Goal: Task Accomplishment & Management: Complete application form

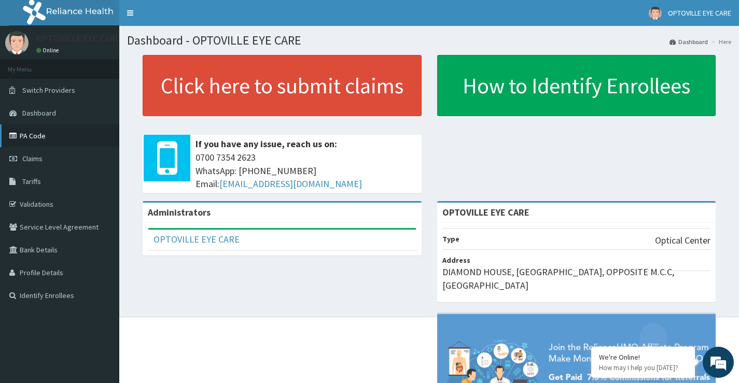
click at [37, 138] on link "PA Code" at bounding box center [59, 136] width 119 height 23
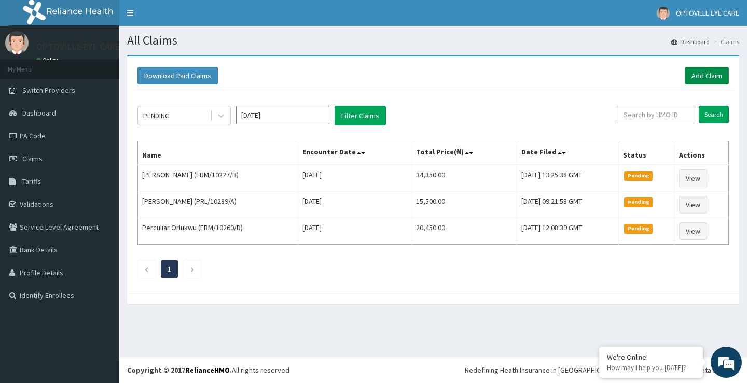
click at [694, 75] on link "Add Claim" at bounding box center [707, 76] width 44 height 18
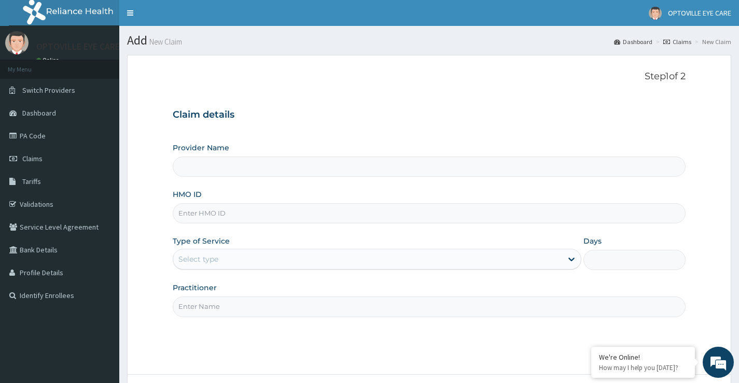
type input "OPTOVILLE EYE CARE"
click at [46, 134] on link "PA Code" at bounding box center [59, 136] width 119 height 23
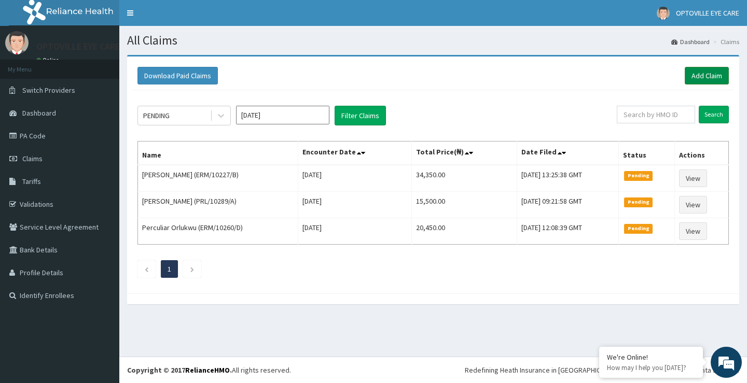
click at [704, 77] on link "Add Claim" at bounding box center [707, 76] width 44 height 18
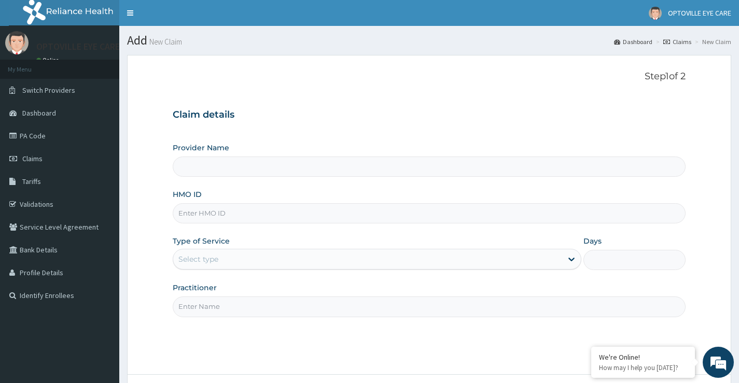
click at [204, 214] on input "HMO ID" at bounding box center [429, 213] width 513 height 20
type input "swf"
type input "OPTOVILLE EYE CARE"
type input "swf/10084/b"
click at [218, 262] on div "Select type" at bounding box center [199, 259] width 40 height 10
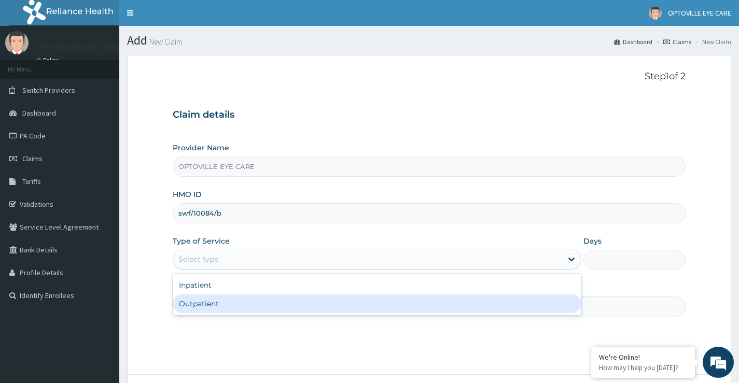
click at [216, 305] on div "Outpatient" at bounding box center [377, 304] width 409 height 19
type input "1"
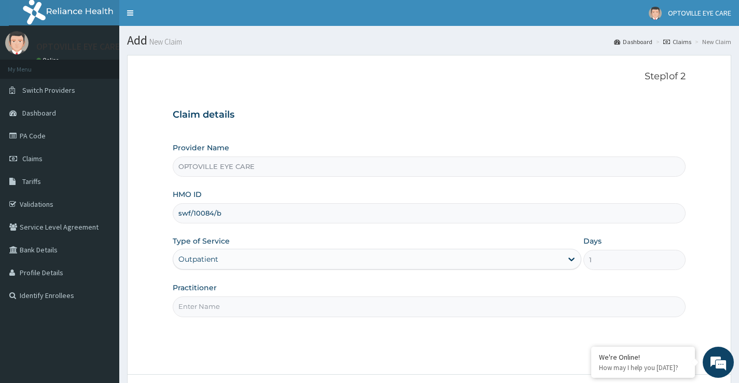
click at [216, 305] on input "Practitioner" at bounding box center [429, 307] width 513 height 20
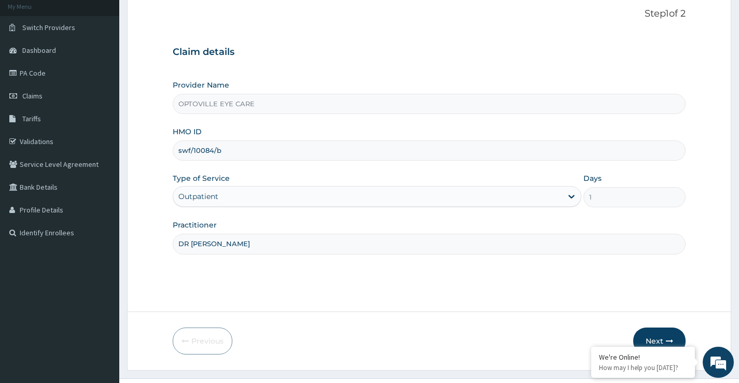
scroll to position [85, 0]
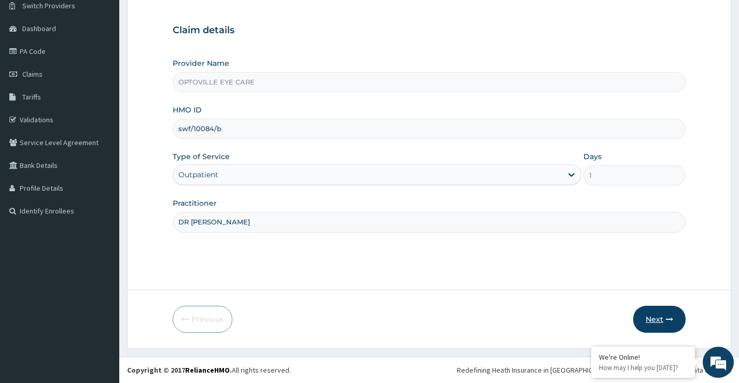
type input "DR CHIMDINMA"
click at [653, 320] on button "Next" at bounding box center [660, 319] width 52 height 27
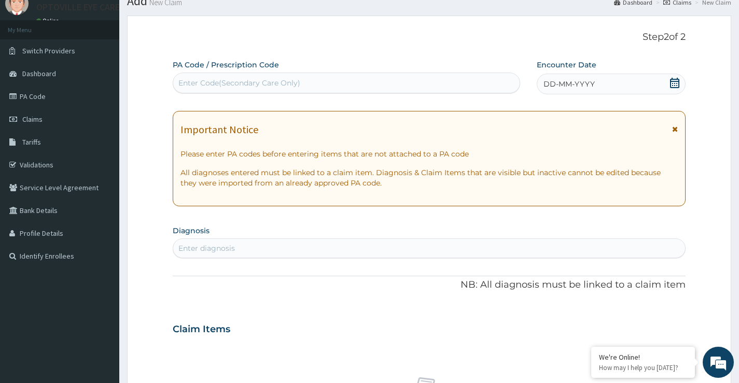
scroll to position [0, 0]
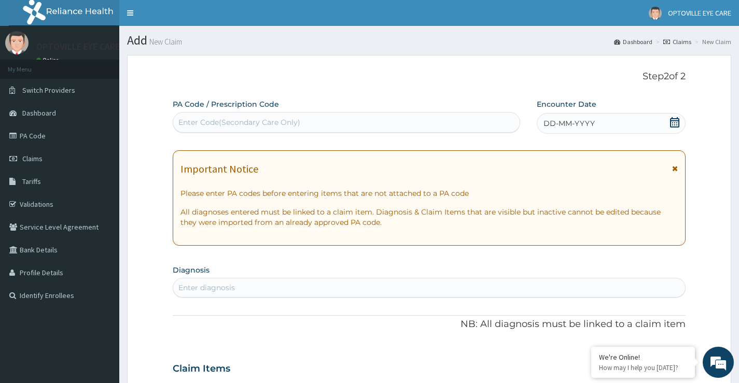
click at [213, 128] on div "Enter Code(Secondary Care Only)" at bounding box center [346, 122] width 347 height 17
paste input "PA/510687"
type input "PA/510687"
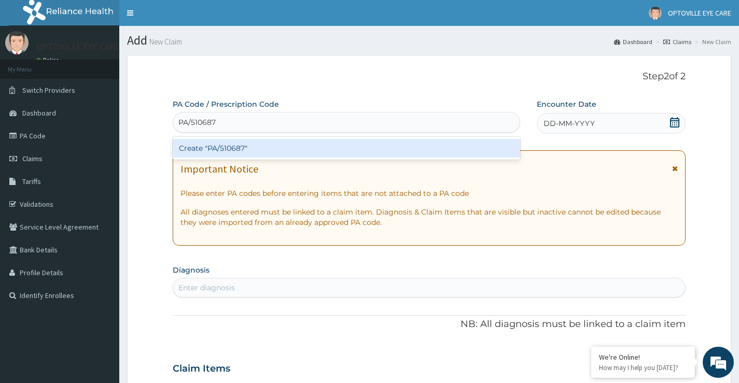
click at [234, 155] on div "Create "PA/510687"" at bounding box center [347, 148] width 348 height 19
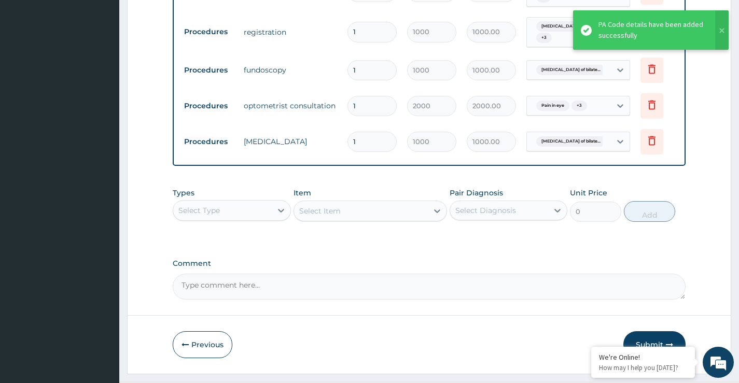
scroll to position [690, 0]
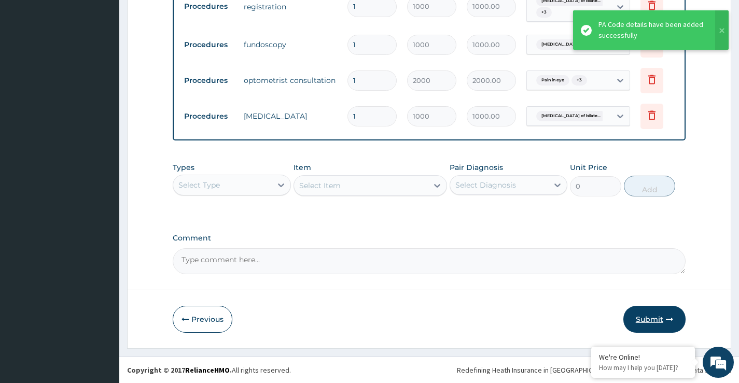
click at [655, 320] on button "Submit" at bounding box center [655, 319] width 62 height 27
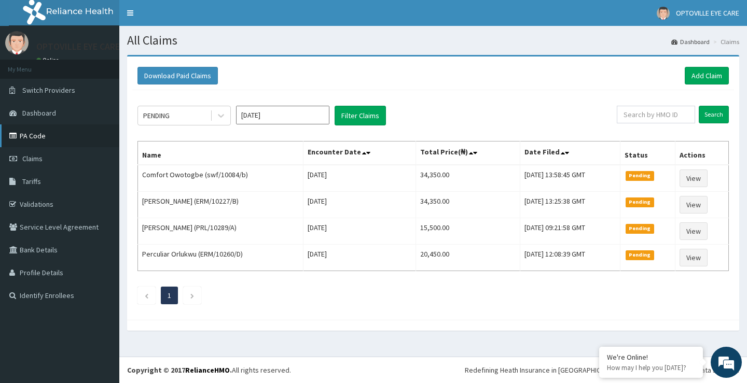
click at [43, 134] on link "PA Code" at bounding box center [59, 136] width 119 height 23
